Goal: Task Accomplishment & Management: Use online tool/utility

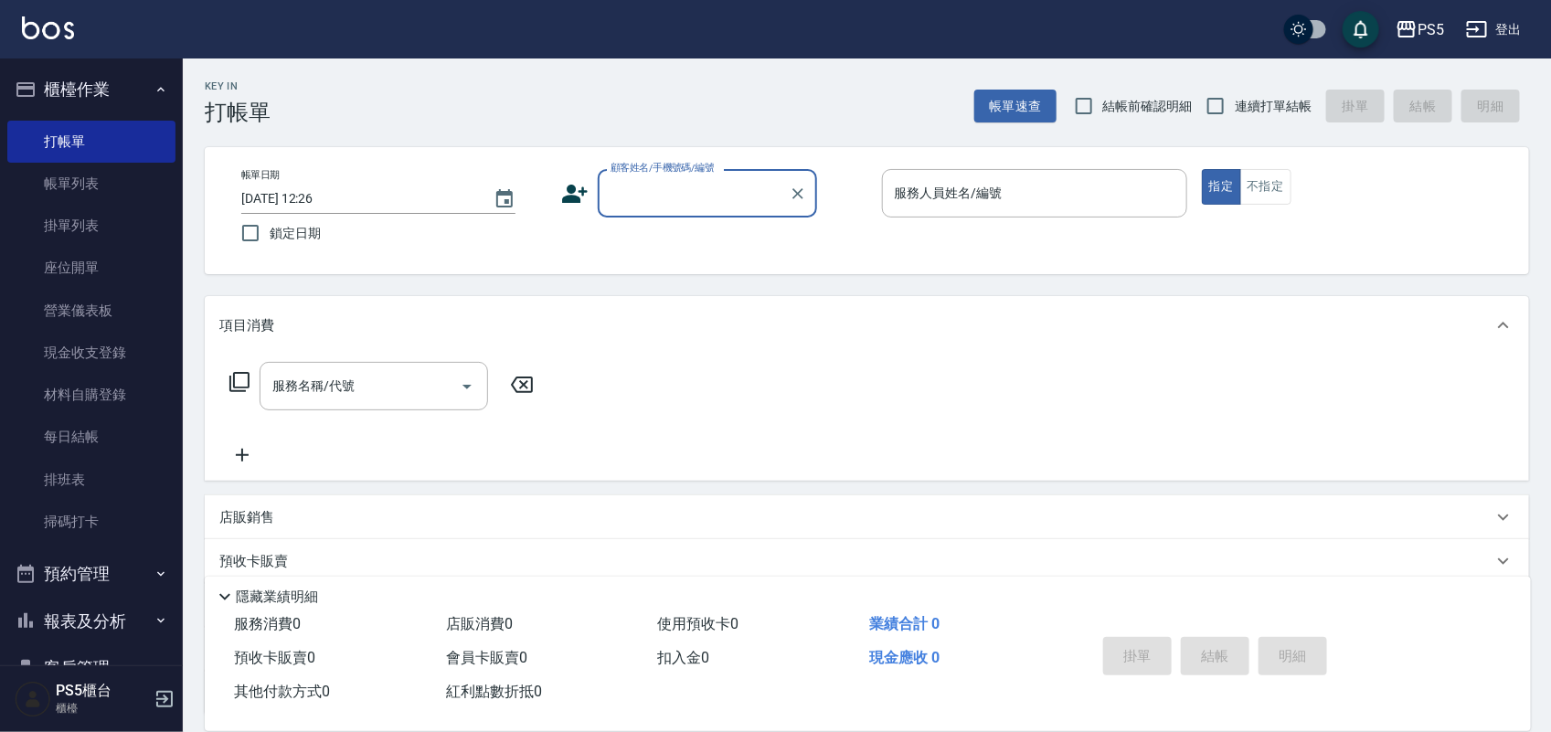
click at [707, 201] on input "顧客姓名/手機號碼/編號" at bounding box center [694, 193] width 176 height 32
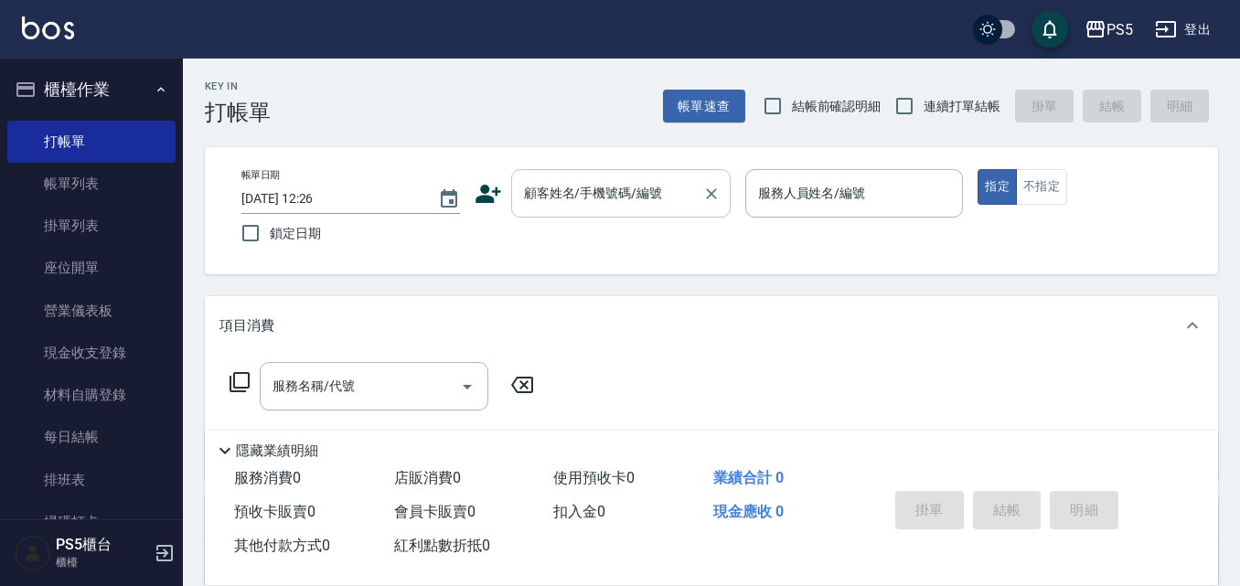
click at [622, 192] on div "顧客姓名/手機號碼/編號 顧客姓名/手機號碼/編號" at bounding box center [620, 193] width 219 height 48
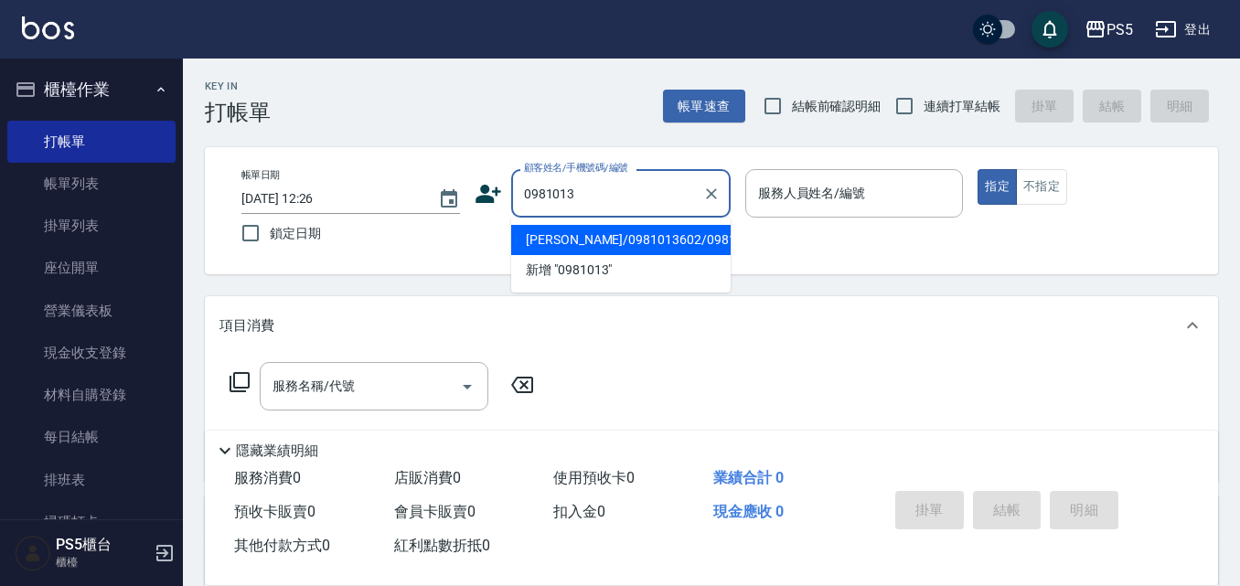
click at [541, 227] on li "[PERSON_NAME]/0981013602/0981013602" at bounding box center [620, 240] width 219 height 30
type input "[PERSON_NAME]/0981013602/0981013602"
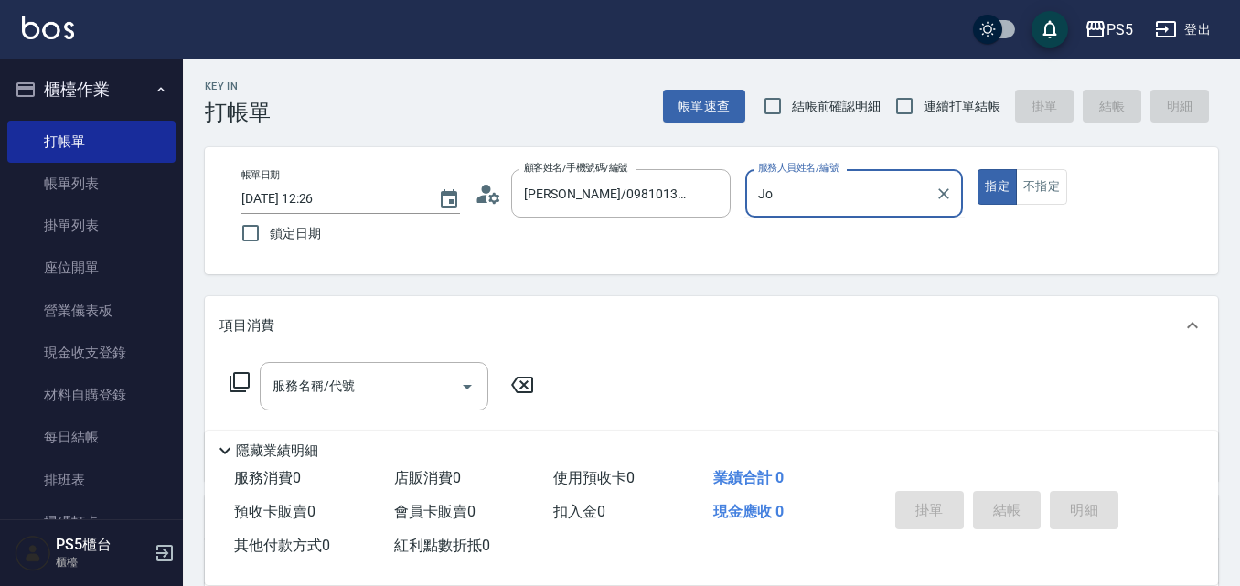
type input "J"
type input "ADA-3"
type button "true"
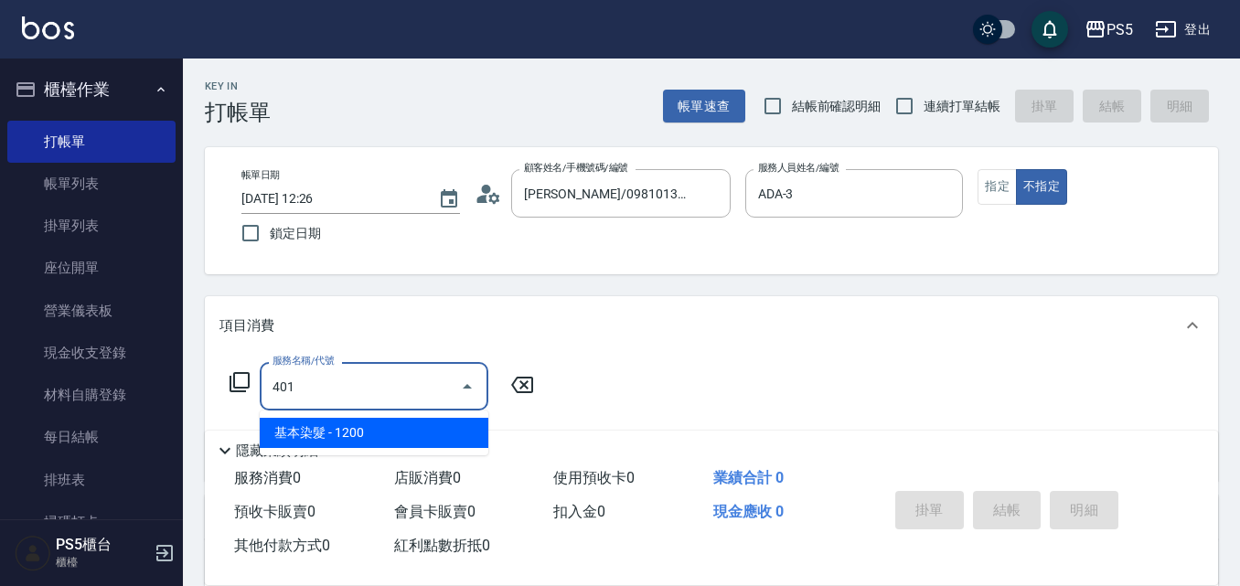
type input "基本染髮(401)"
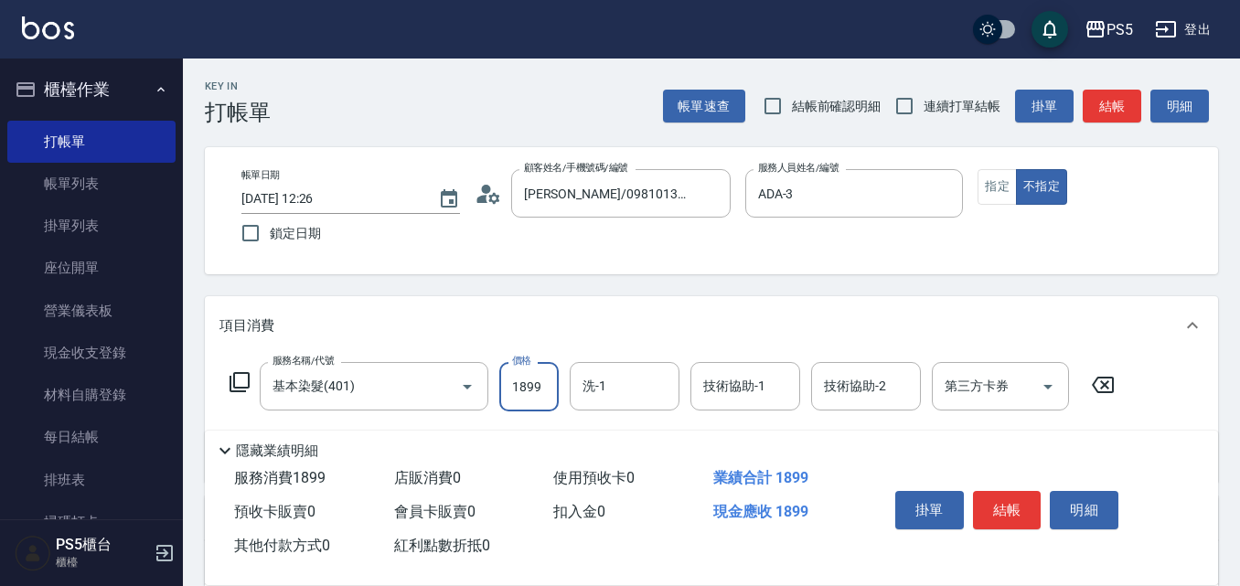
type input "1899"
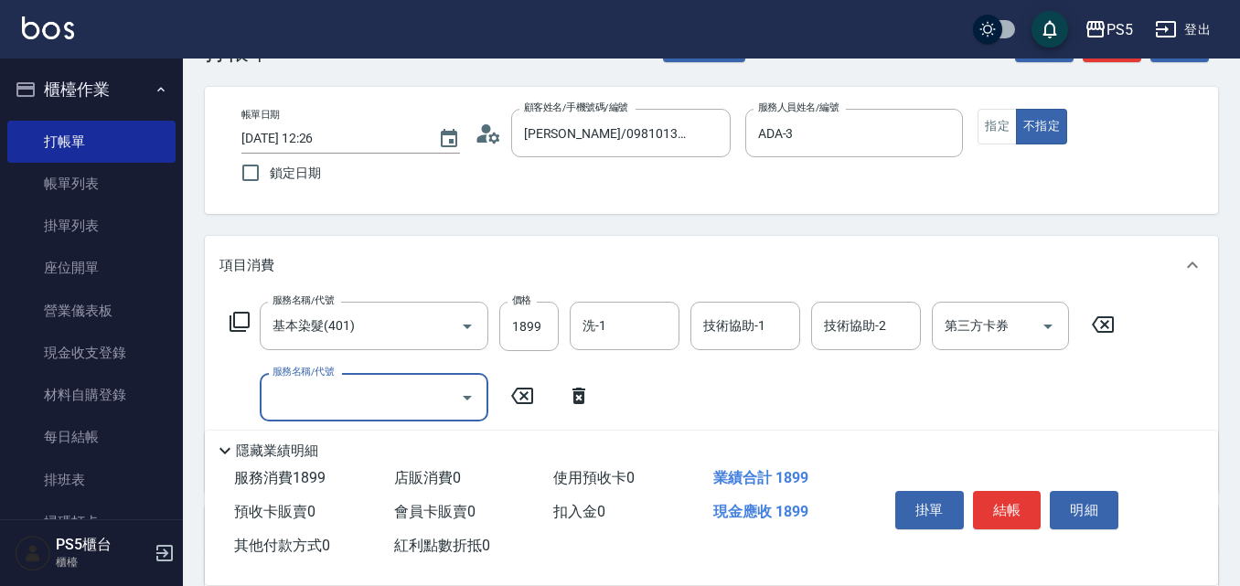
scroll to position [91, 0]
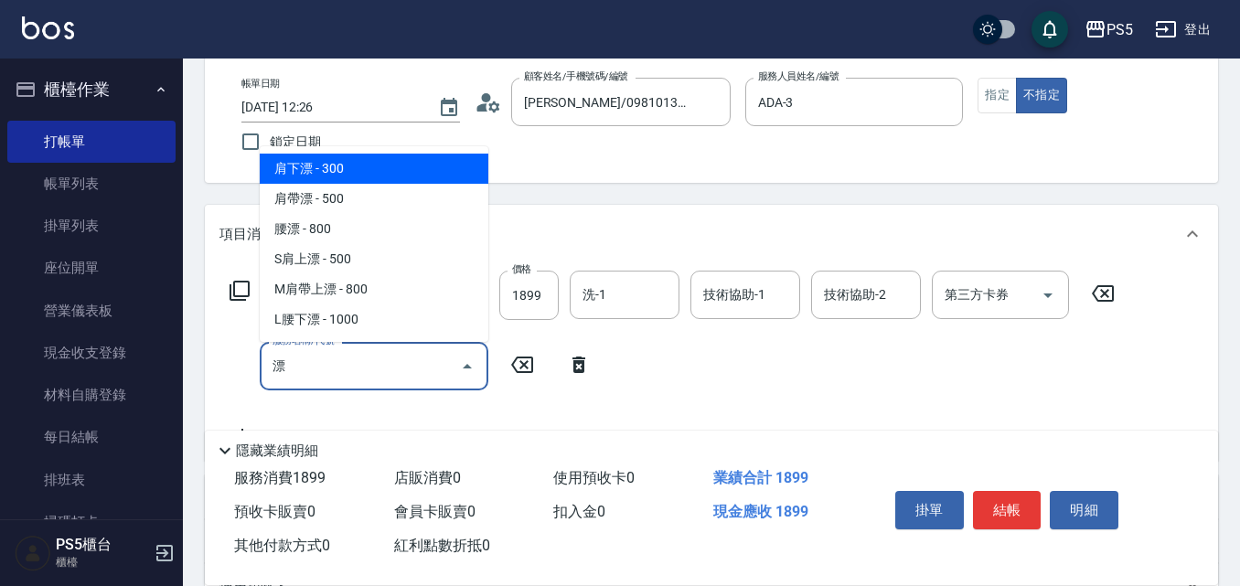
click at [365, 161] on span "肩下漂 - 300" at bounding box center [374, 169] width 229 height 30
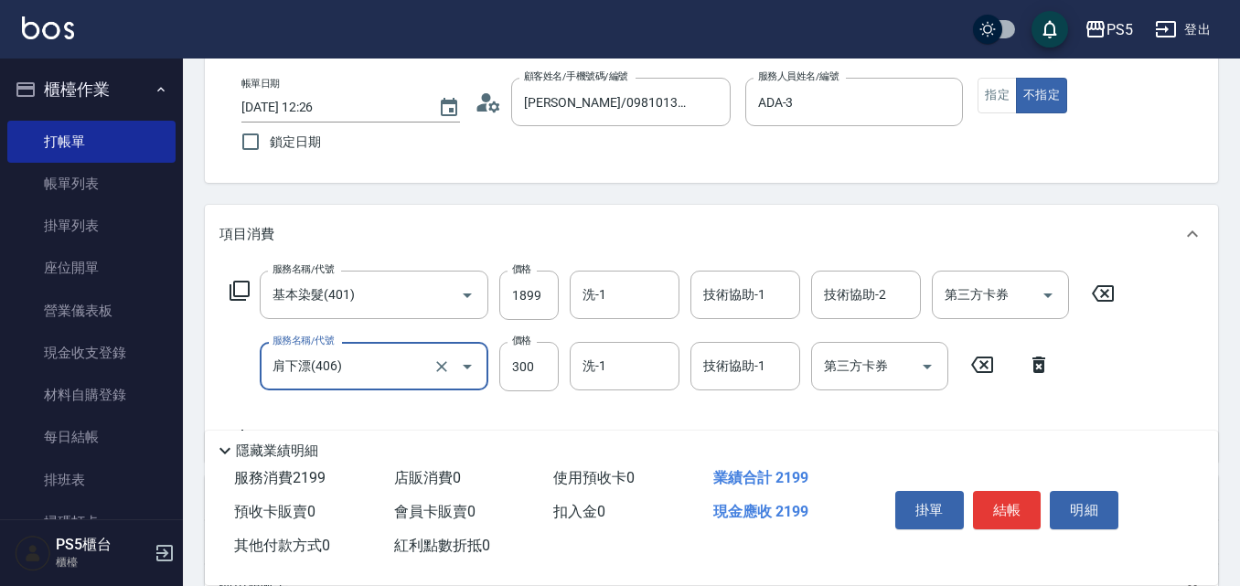
type input "肩下漂(406)"
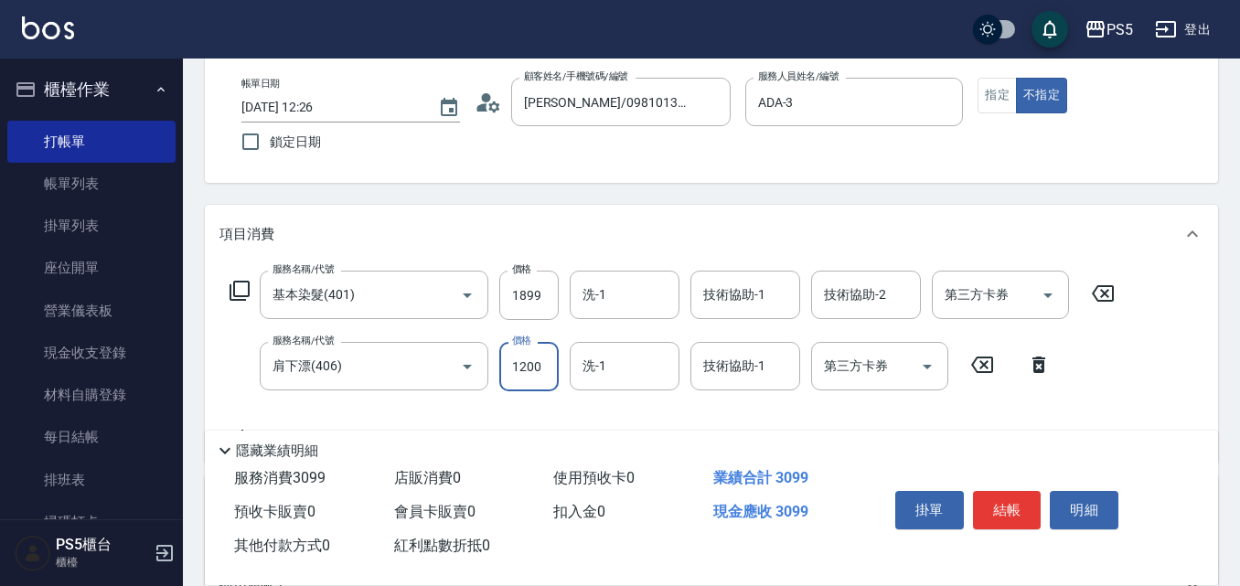
type input "1200"
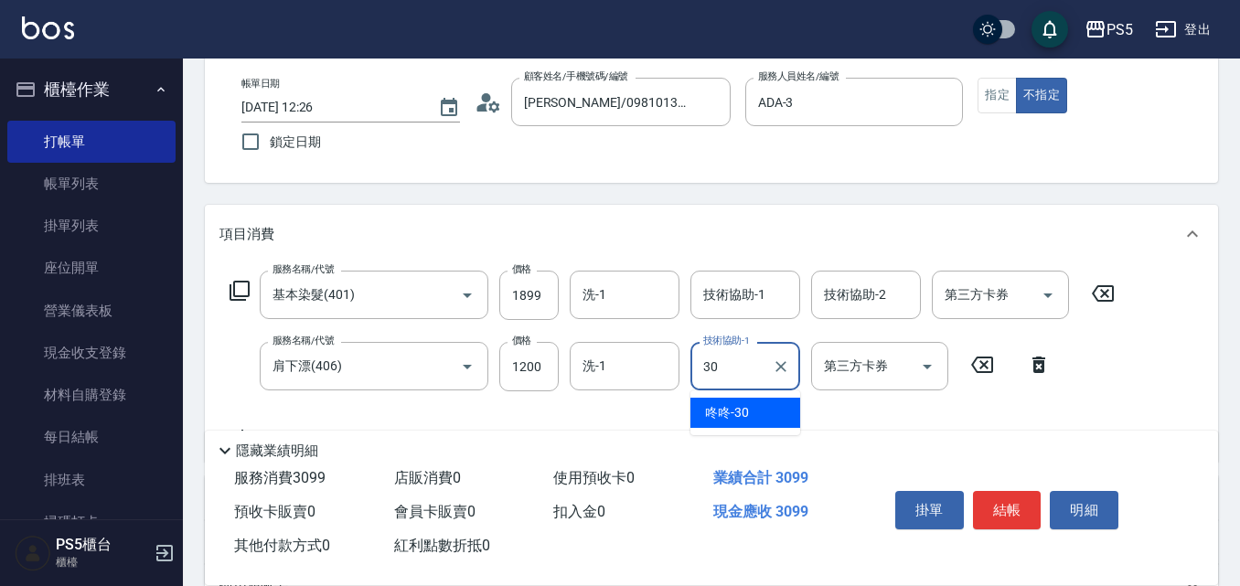
type input "咚咚-30"
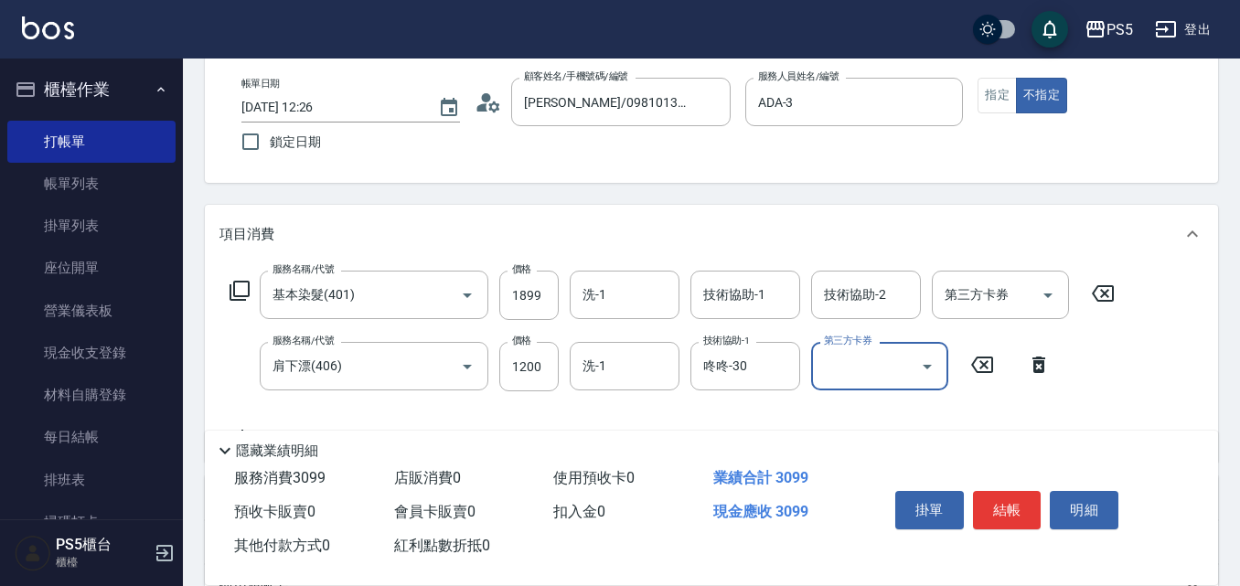
click at [718, 191] on div "Key In 打帳單 帳單速查 結帳前確認明細 連續打單結帳 掛單 結帳 明細 帳單日期 [DATE] 12:26 鎖定日期 顧客姓名/手機號碼/編號 [PE…" at bounding box center [711, 419] width 1057 height 904
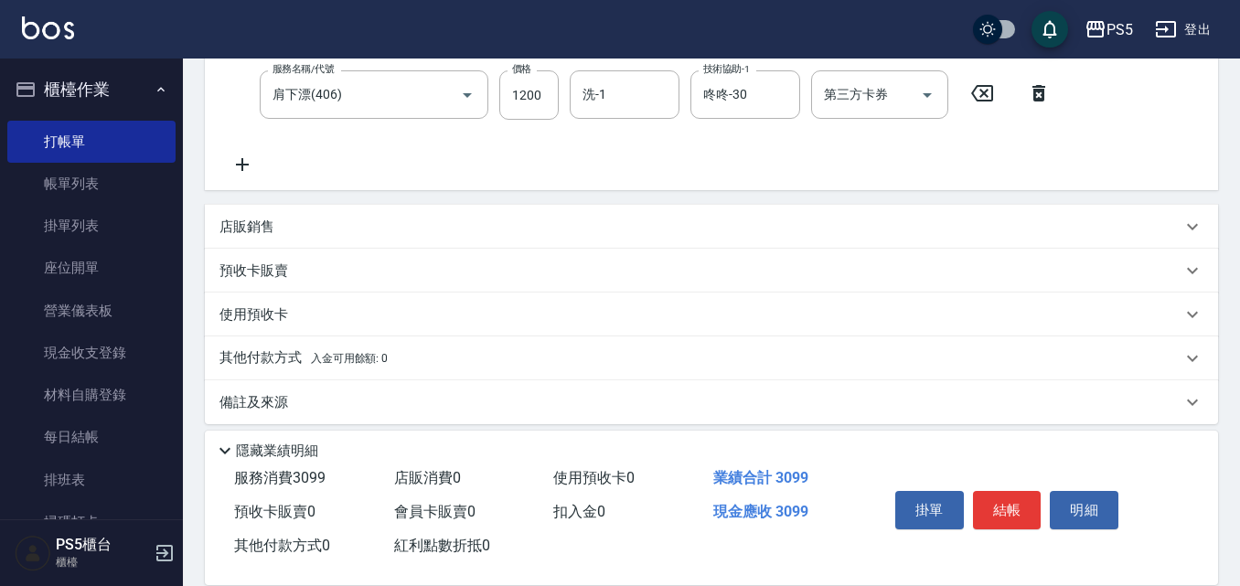
scroll to position [377, 0]
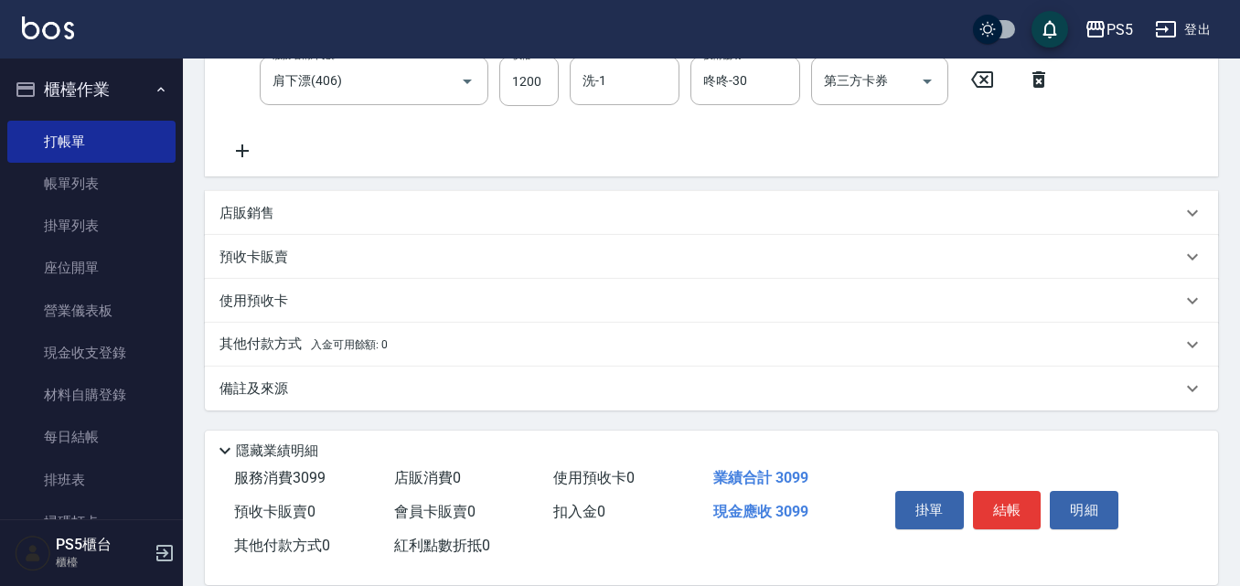
click at [315, 335] on p "其他付款方式 入金可用餘額: 0" at bounding box center [303, 345] width 168 height 20
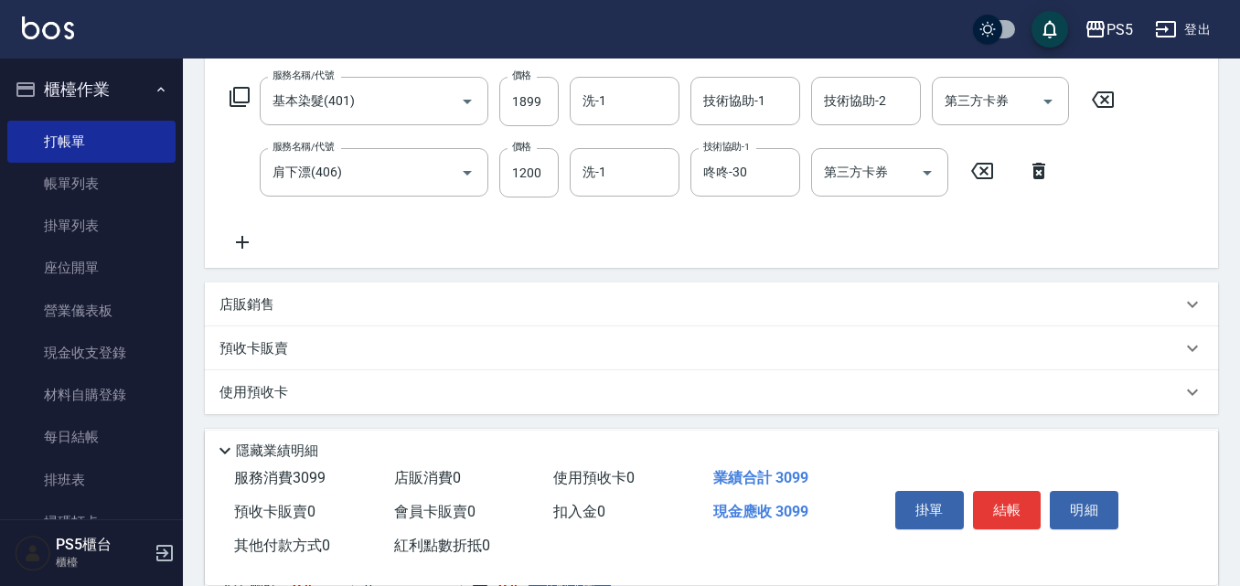
scroll to position [468, 0]
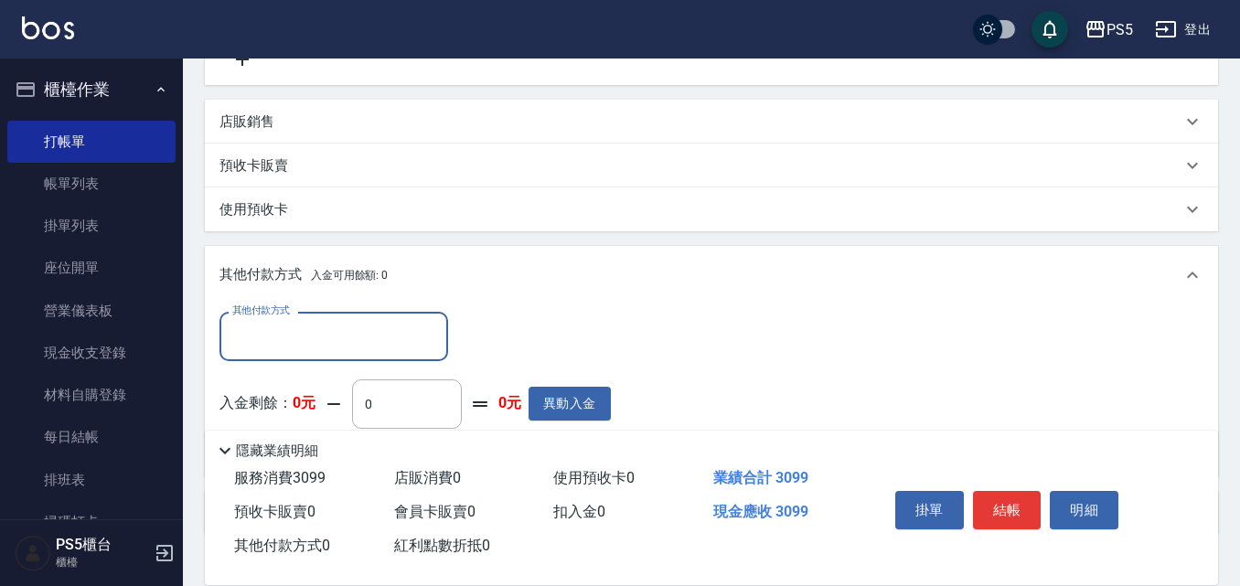
click at [315, 319] on div "其他付款方式" at bounding box center [333, 336] width 229 height 48
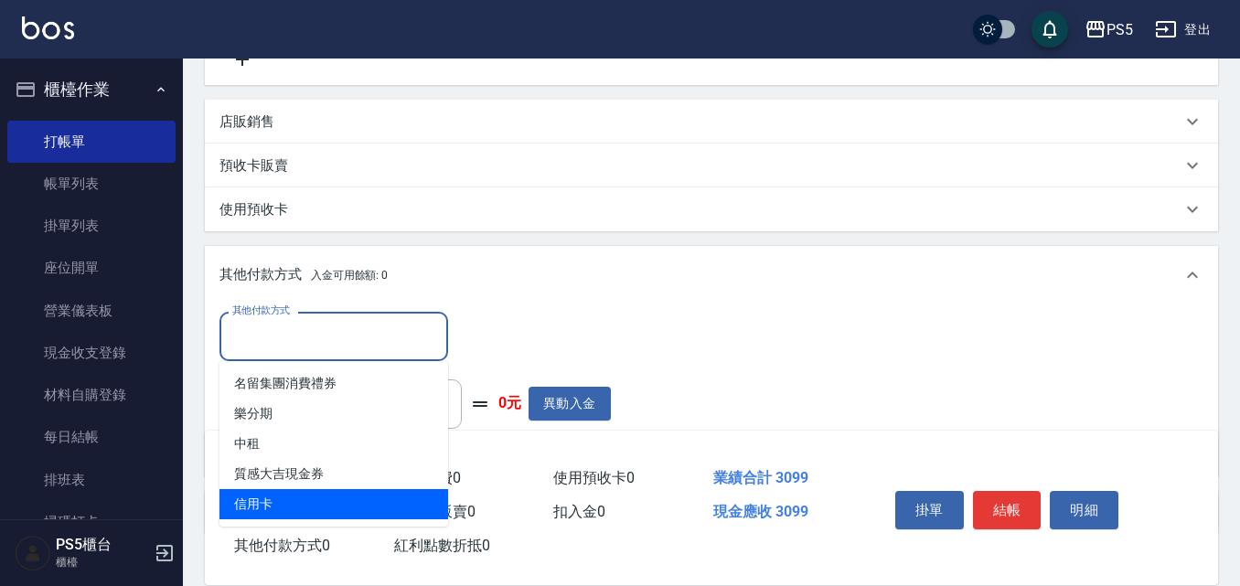
click at [298, 505] on span "信用卡" at bounding box center [333, 504] width 229 height 30
type input "信用卡"
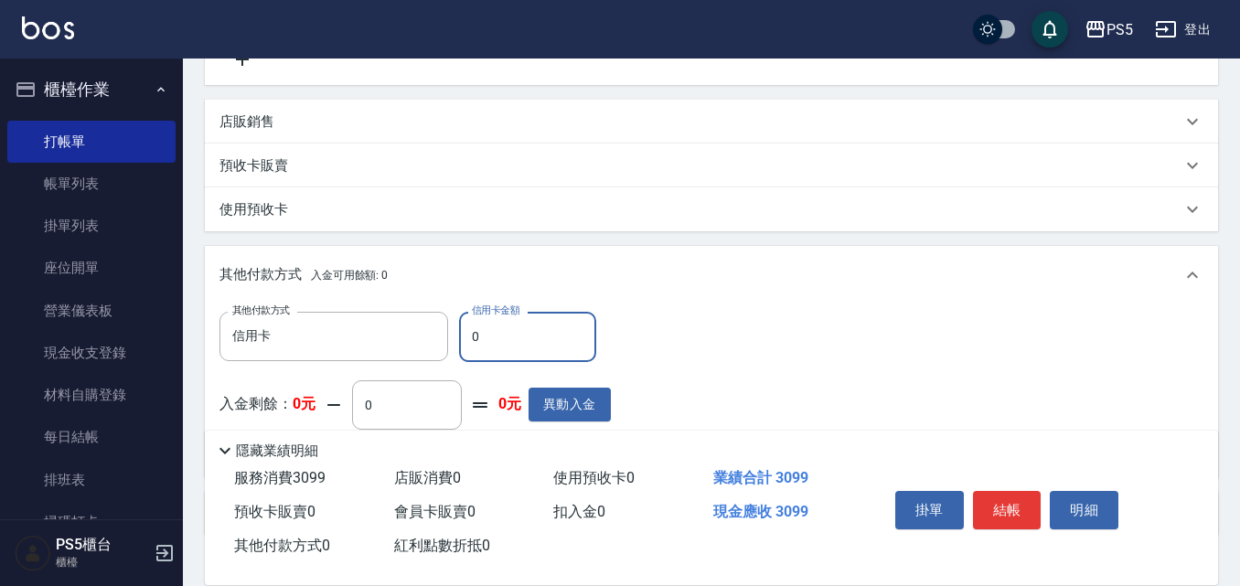
drag, startPoint x: 510, startPoint y: 325, endPoint x: 460, endPoint y: 339, distance: 52.1
click at [460, 339] on input "0" at bounding box center [527, 336] width 137 height 49
type input "3099"
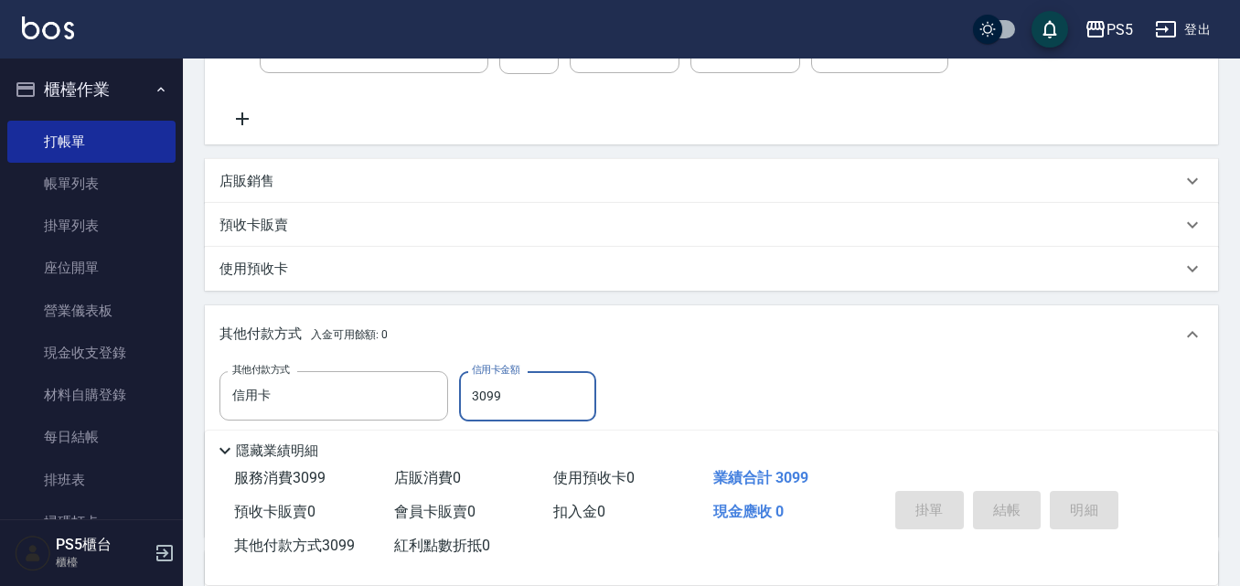
scroll to position [377, 0]
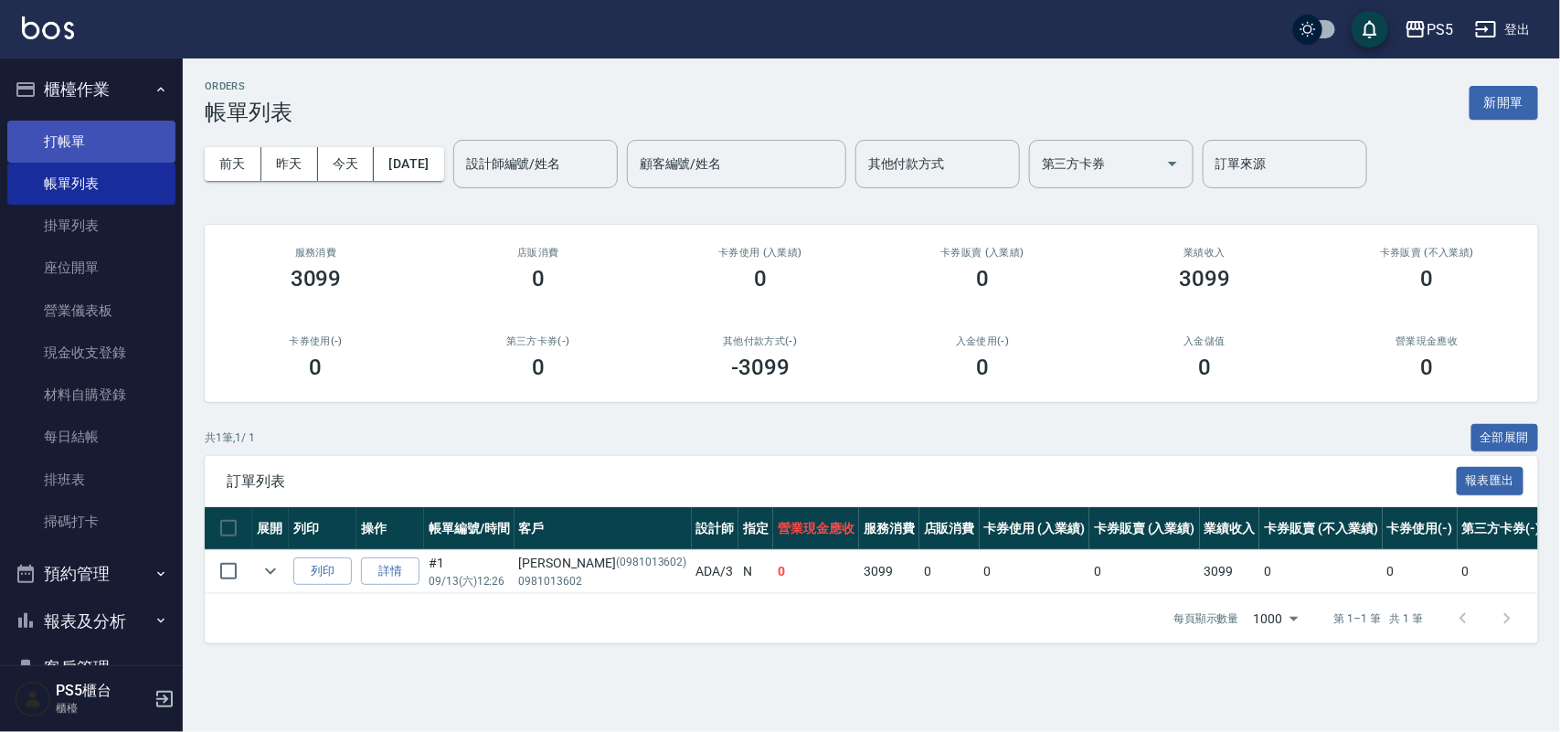
click at [42, 133] on link "打帳單" at bounding box center [91, 142] width 168 height 42
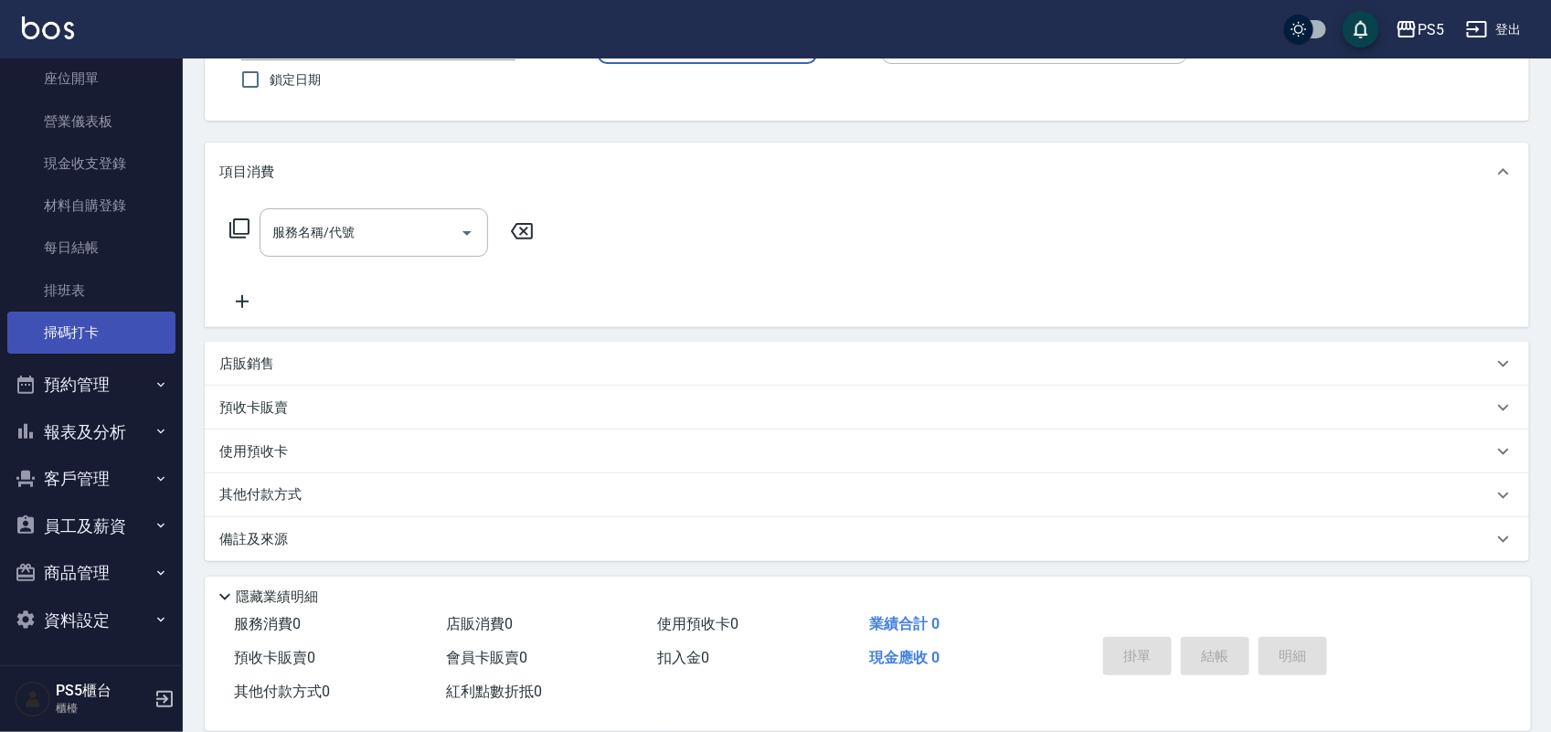
scroll to position [156, 0]
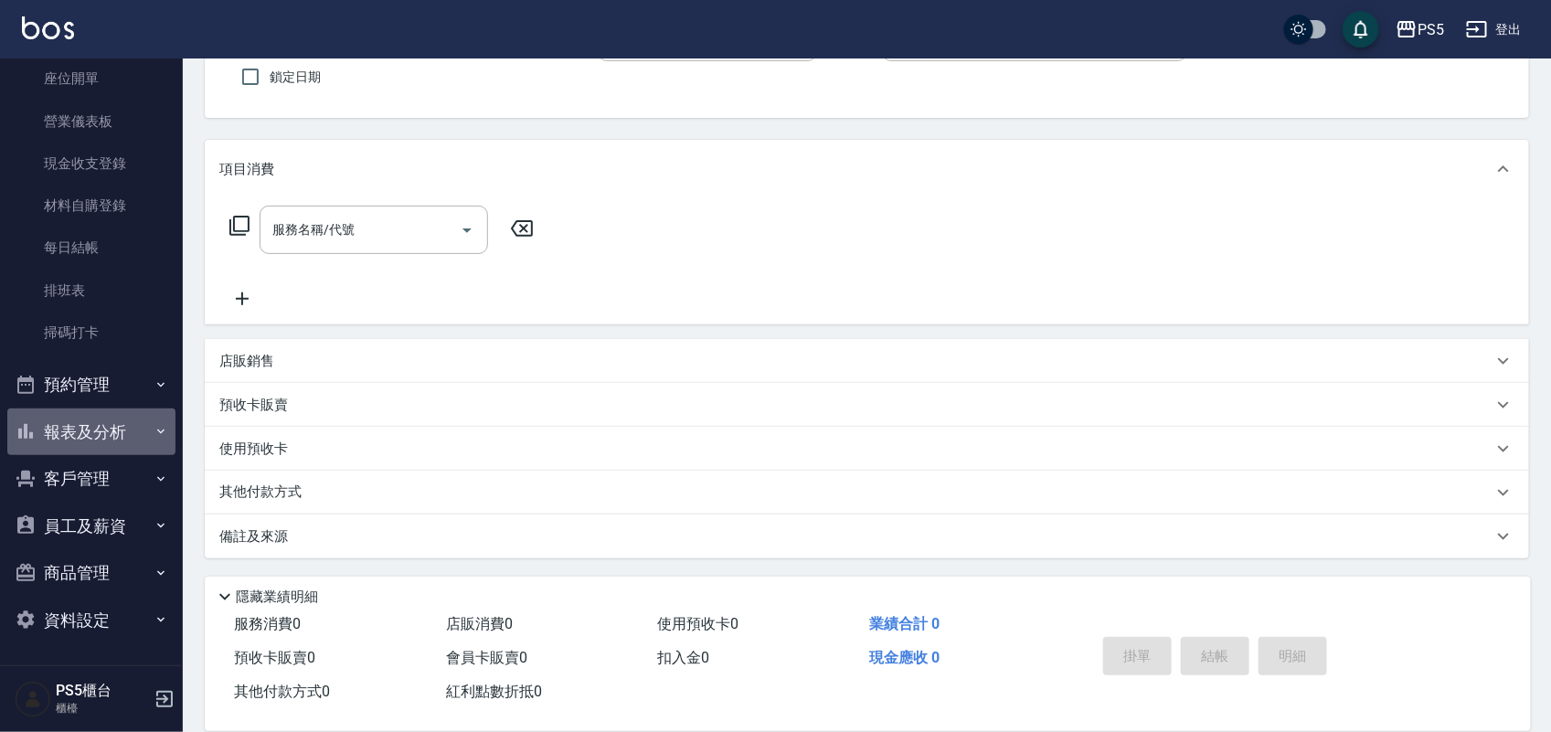
drag, startPoint x: 91, startPoint y: 414, endPoint x: 91, endPoint y: 404, distance: 10.1
click at [91, 413] on button "報表及分析" at bounding box center [91, 433] width 168 height 48
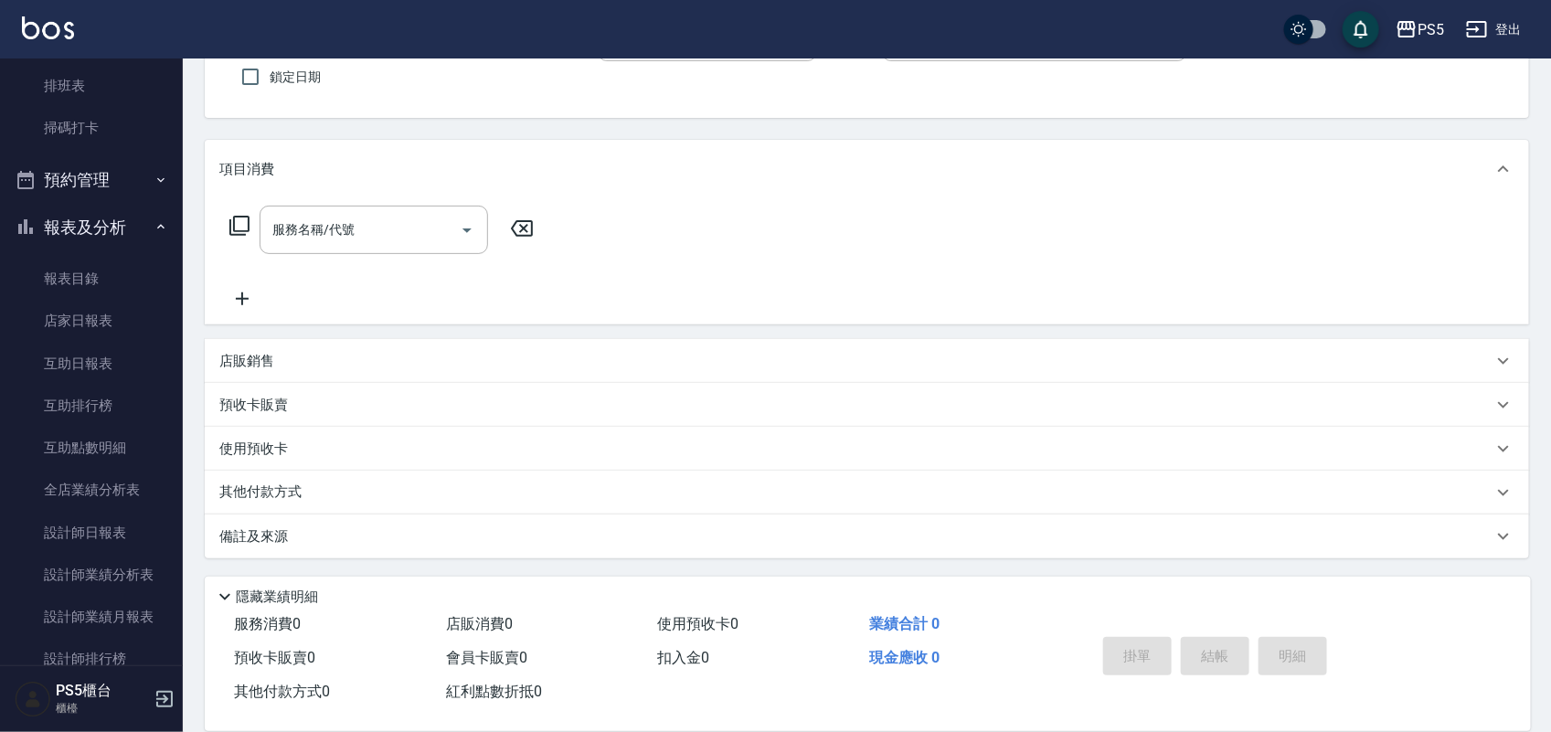
scroll to position [646, 0]
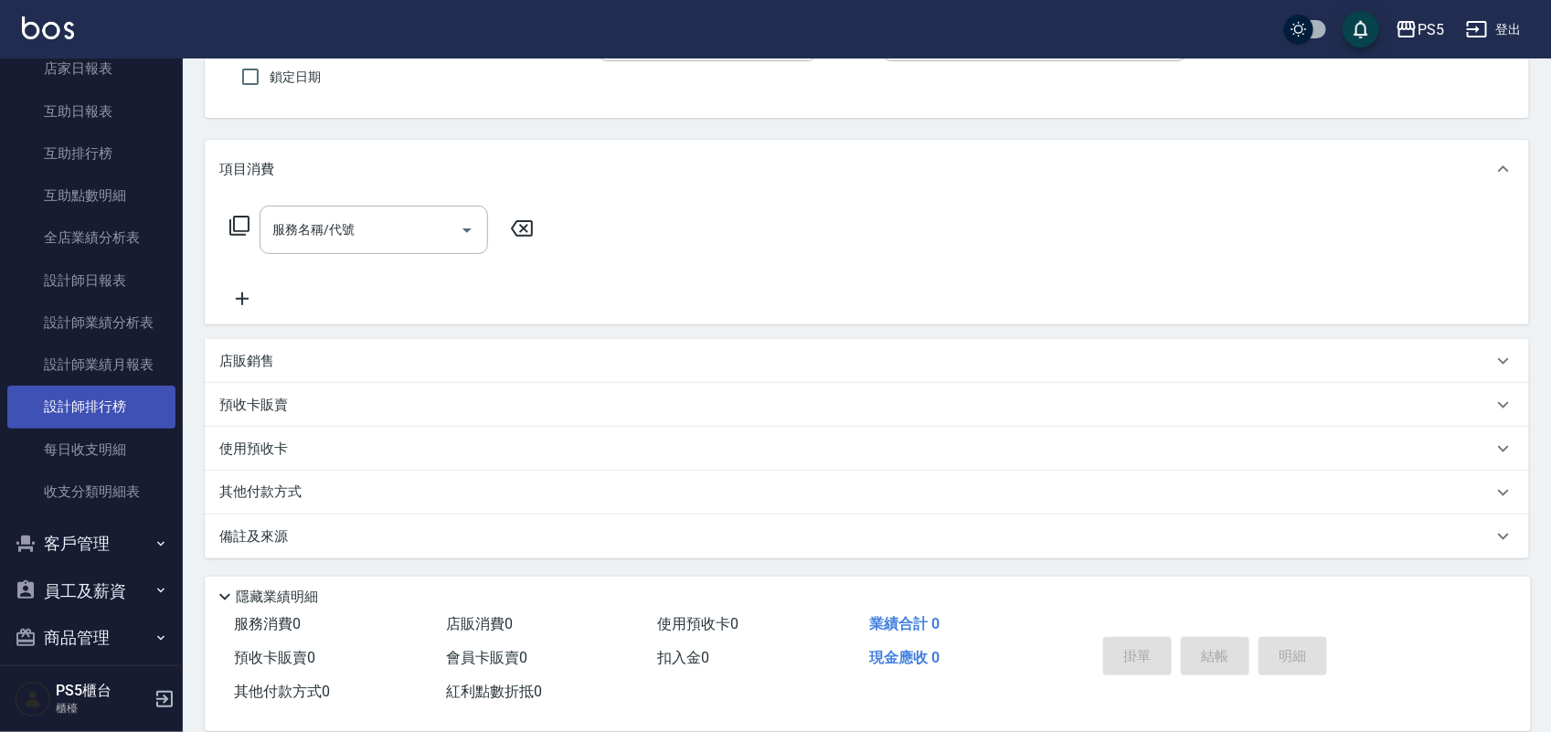
click at [131, 410] on link "設計師排行榜" at bounding box center [91, 407] width 168 height 42
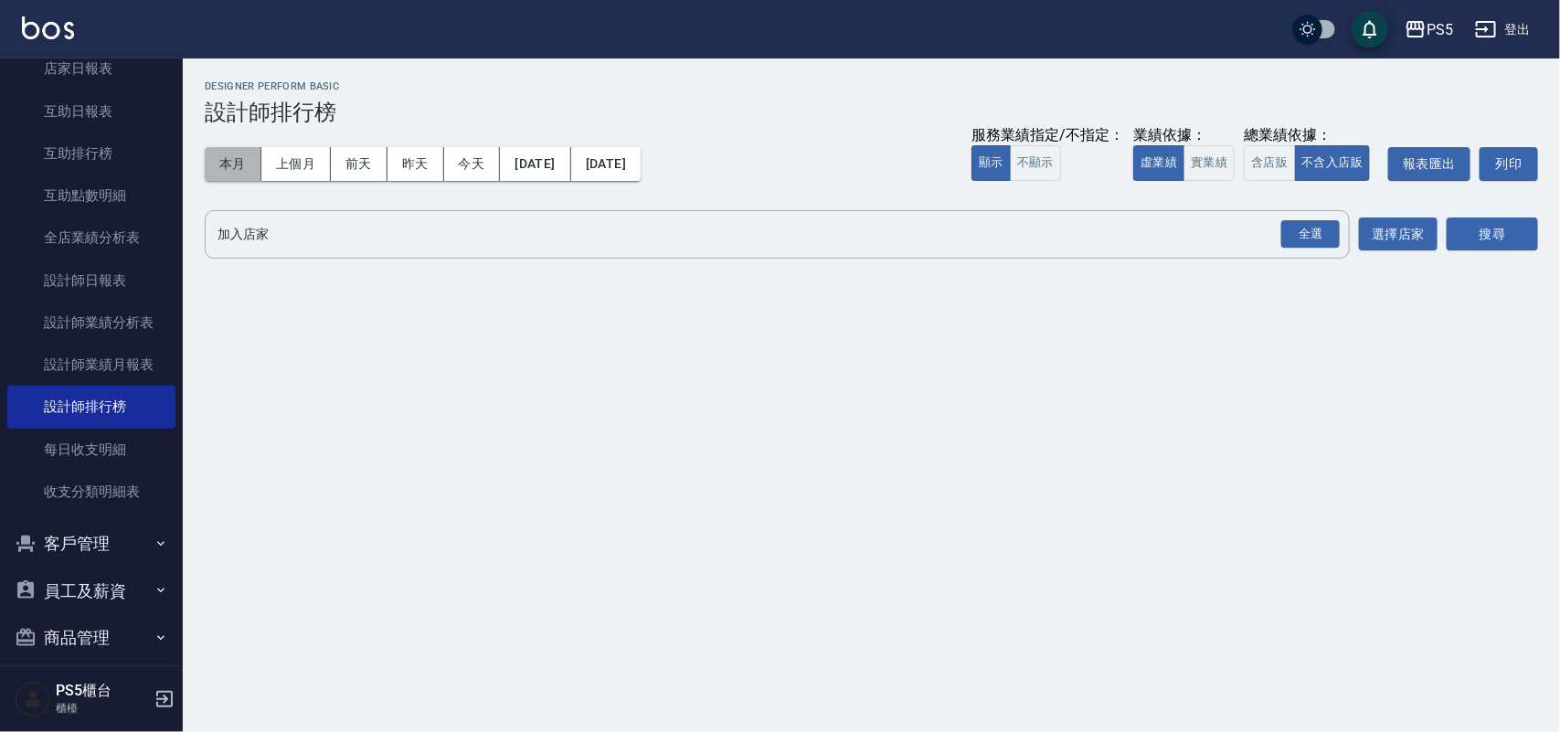
click at [219, 147] on button "本月" at bounding box center [233, 164] width 57 height 34
click at [1207, 151] on button "實業績" at bounding box center [1209, 163] width 51 height 36
click at [1296, 234] on div "全選" at bounding box center [1311, 234] width 59 height 28
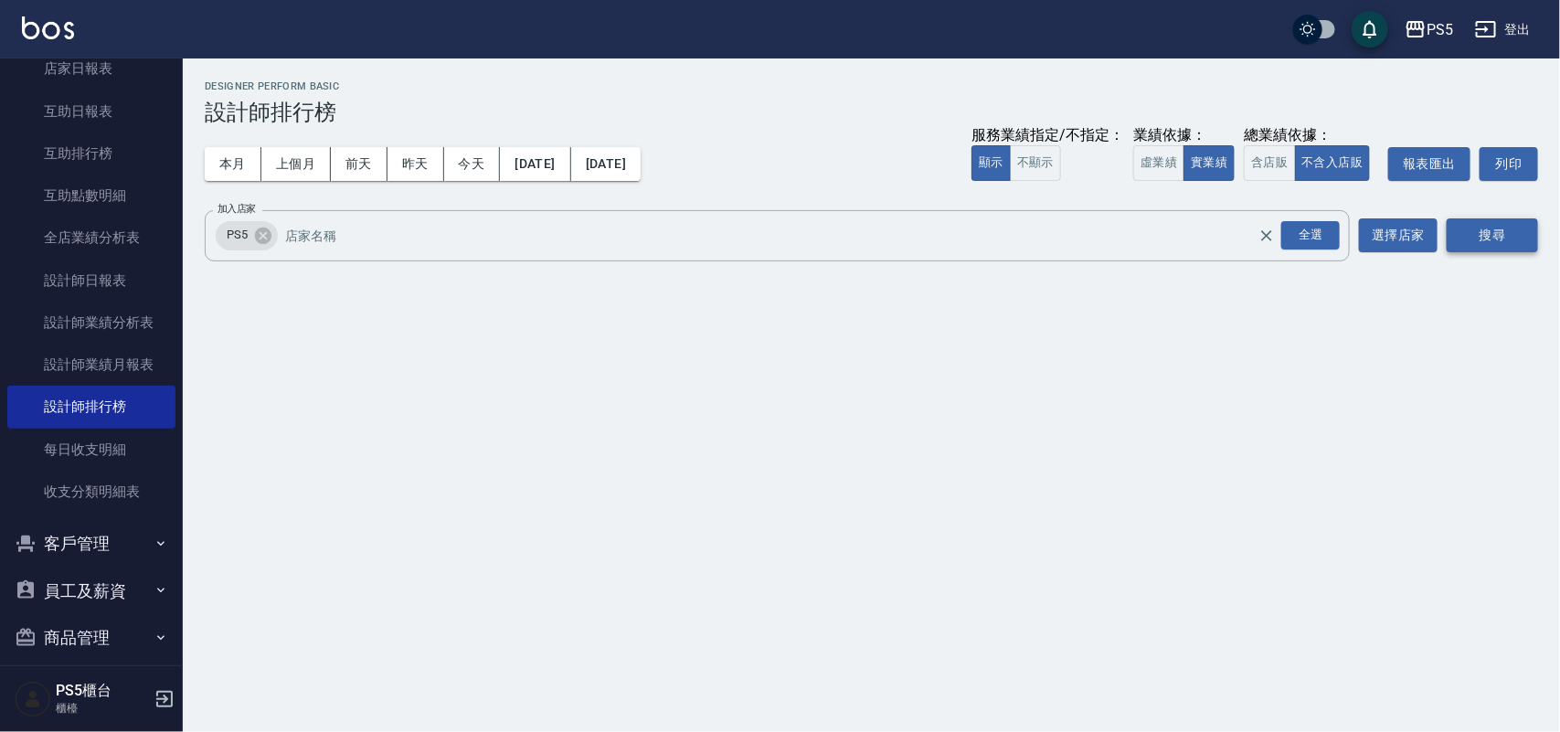
click at [1456, 222] on button "搜尋" at bounding box center [1492, 235] width 91 height 34
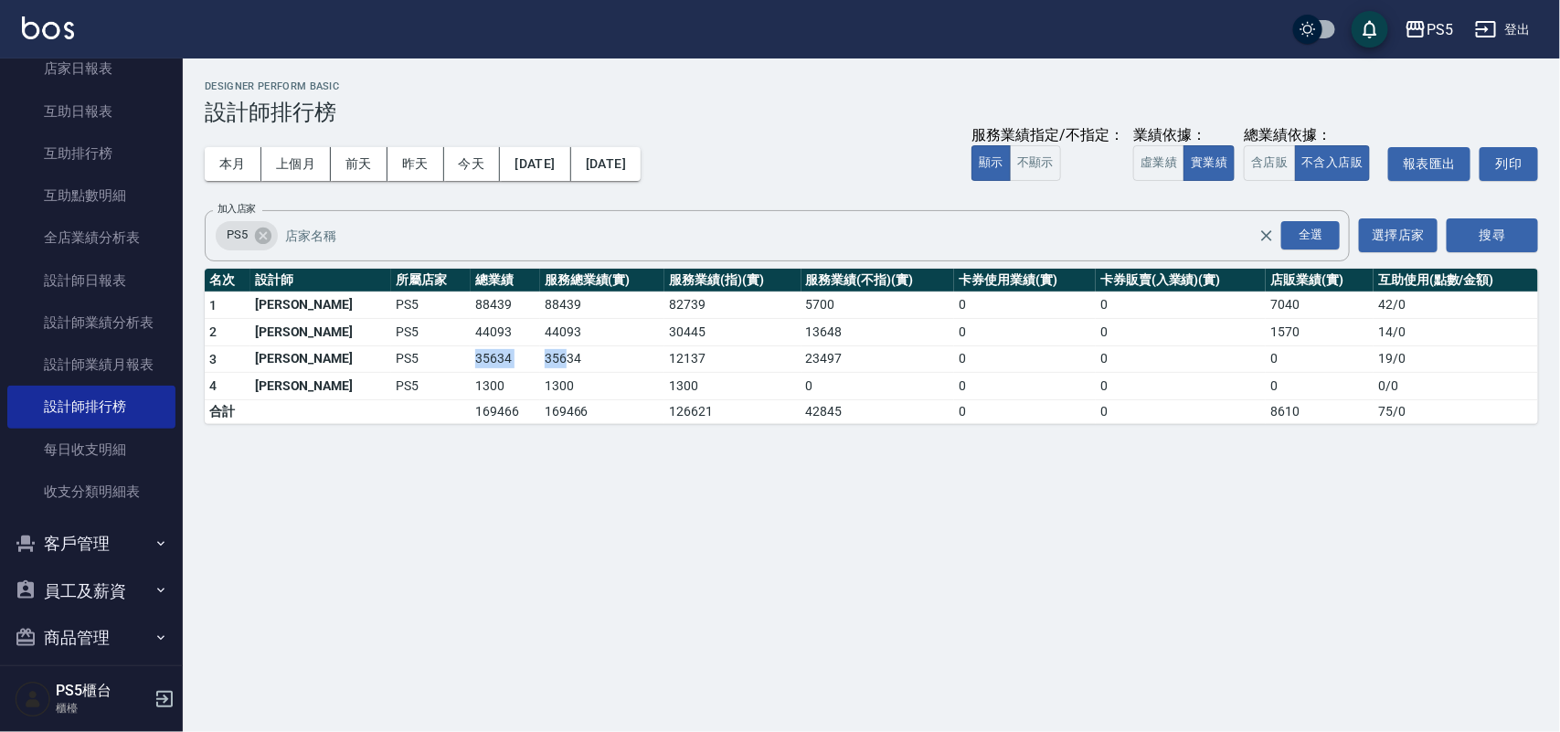
drag, startPoint x: 404, startPoint y: 361, endPoint x: 505, endPoint y: 361, distance: 100.6
click at [505, 361] on tr "3 [PERSON_NAME]PS5 35634 35634 12137 23497 0 0 0 19 / 0" at bounding box center [872, 359] width 1334 height 27
click at [579, 357] on td "35634" at bounding box center [602, 359] width 124 height 27
drag, startPoint x: 564, startPoint y: 355, endPoint x: 355, endPoint y: 345, distance: 209.6
click at [355, 346] on tr "3 [PERSON_NAME]PS5 35634 35634 12137 23497 0 0 0 19 / 0" at bounding box center [872, 359] width 1334 height 27
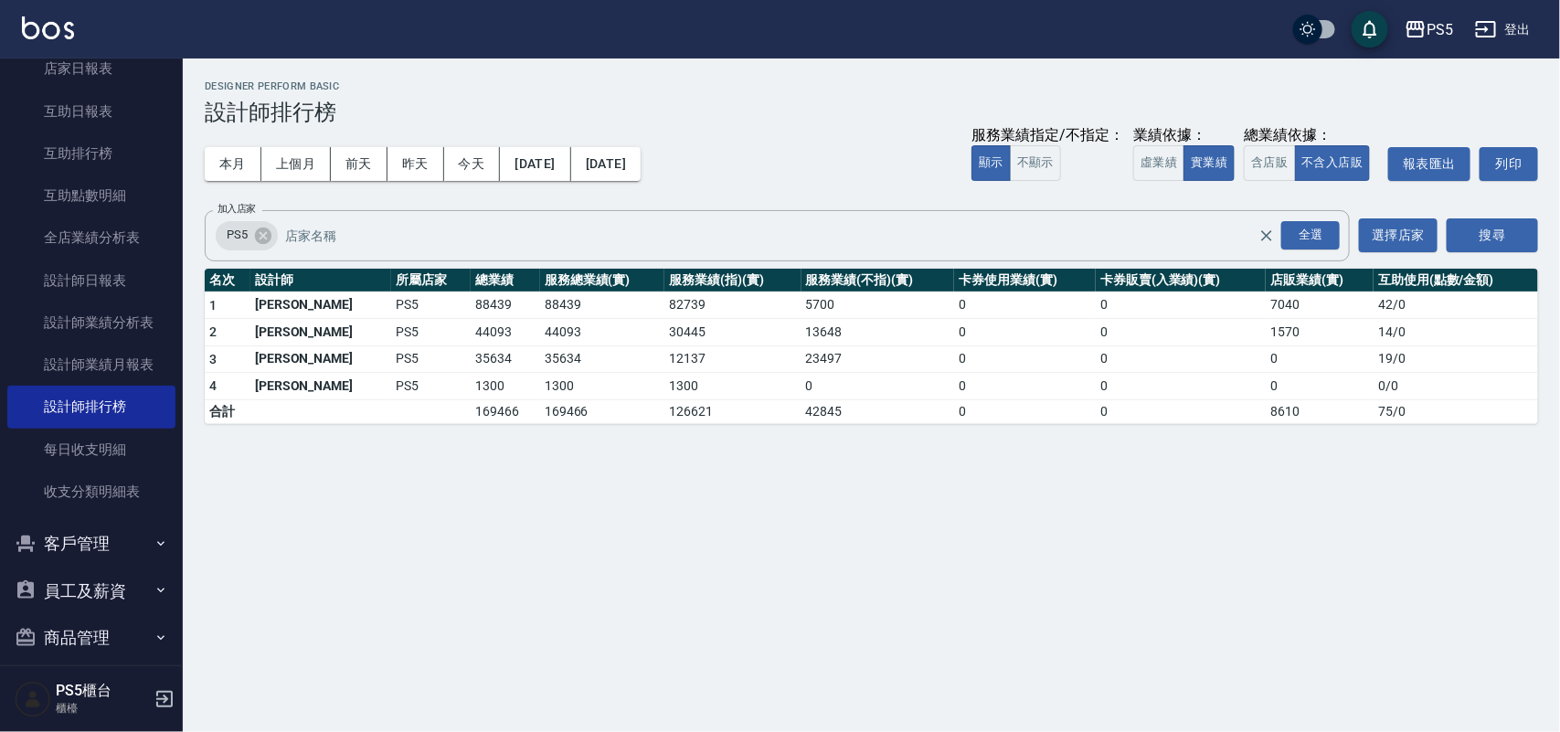
click at [452, 467] on div "PS5 [DATE] - [DATE] 設計師排行榜 列印時間： [DATE][PHONE_NUMBER]:57 Designer Perform Basic…" at bounding box center [780, 366] width 1560 height 732
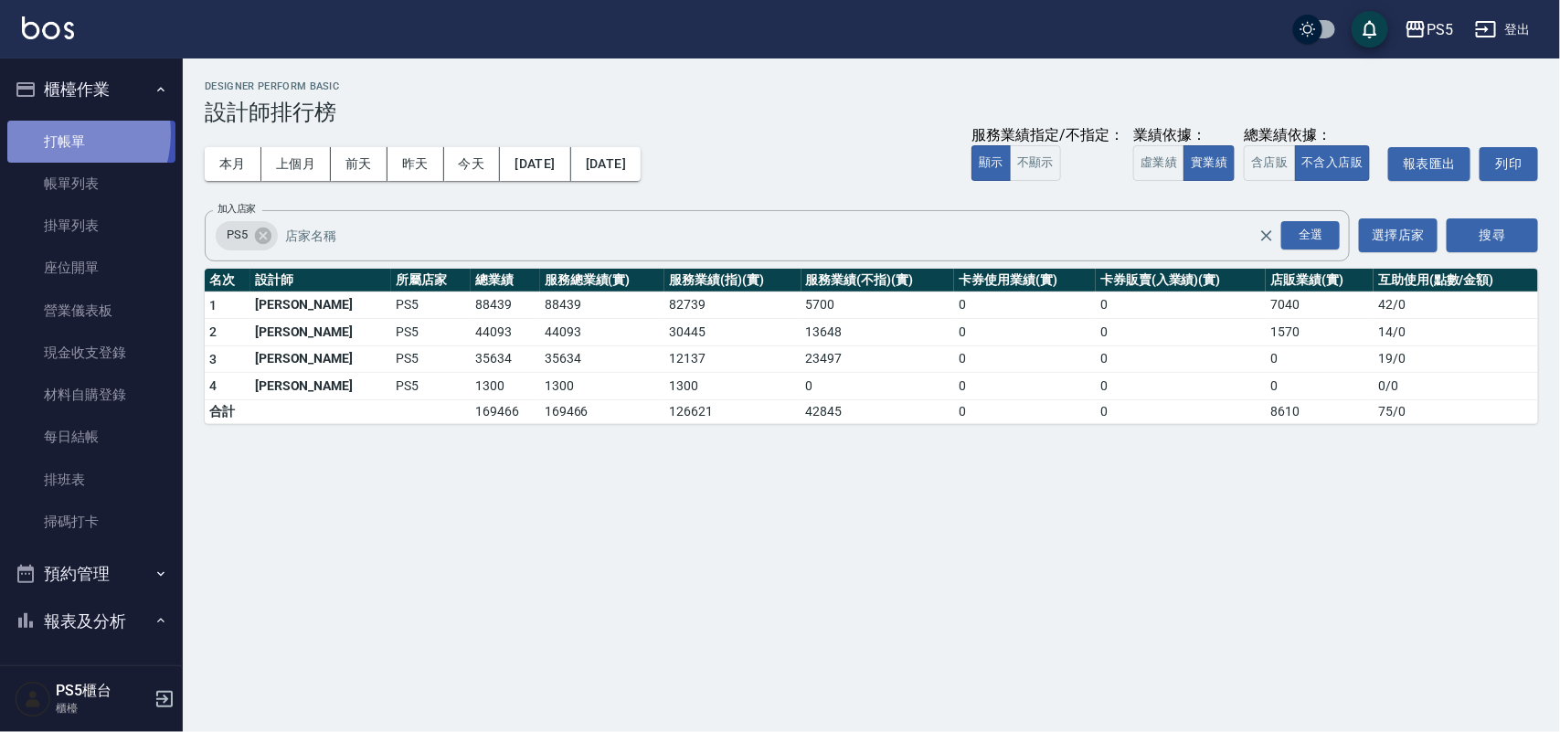
click at [60, 133] on link "打帳單" at bounding box center [91, 142] width 168 height 42
